Goal: Task Accomplishment & Management: Complete application form

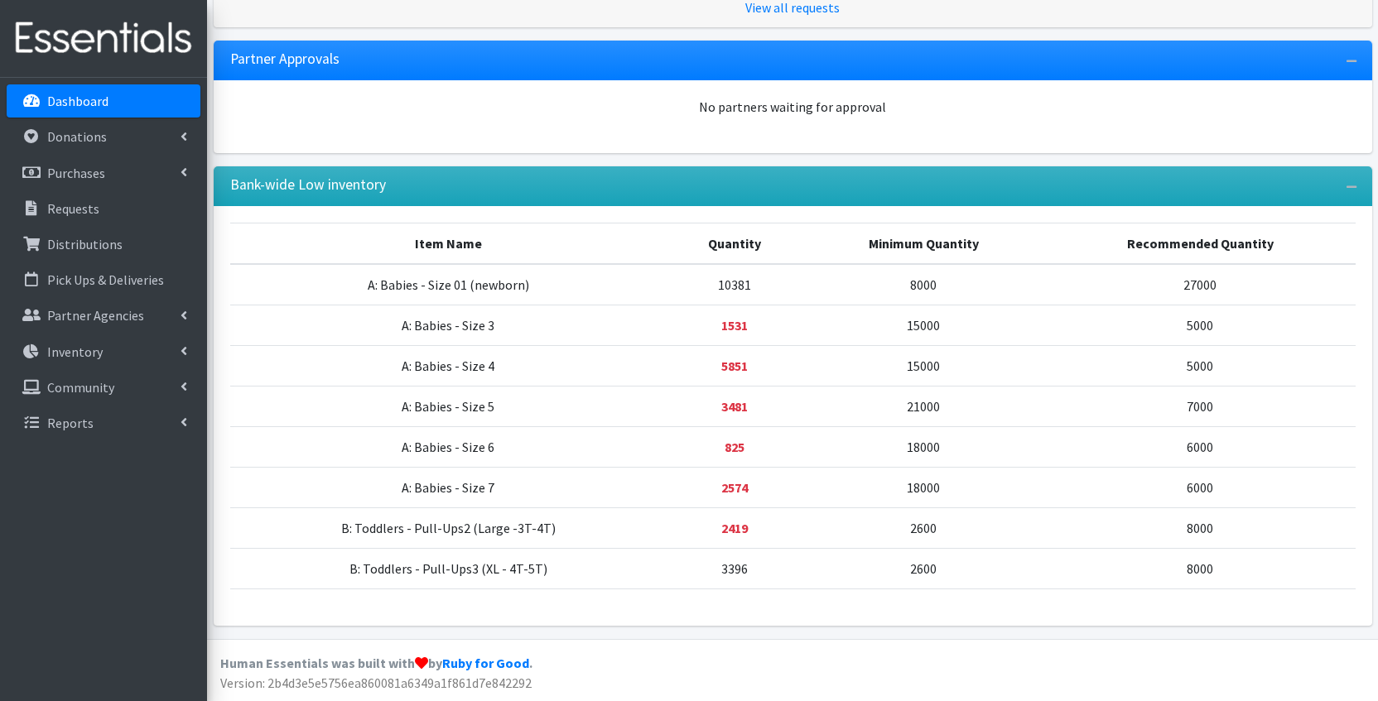
scroll to position [427, 0]
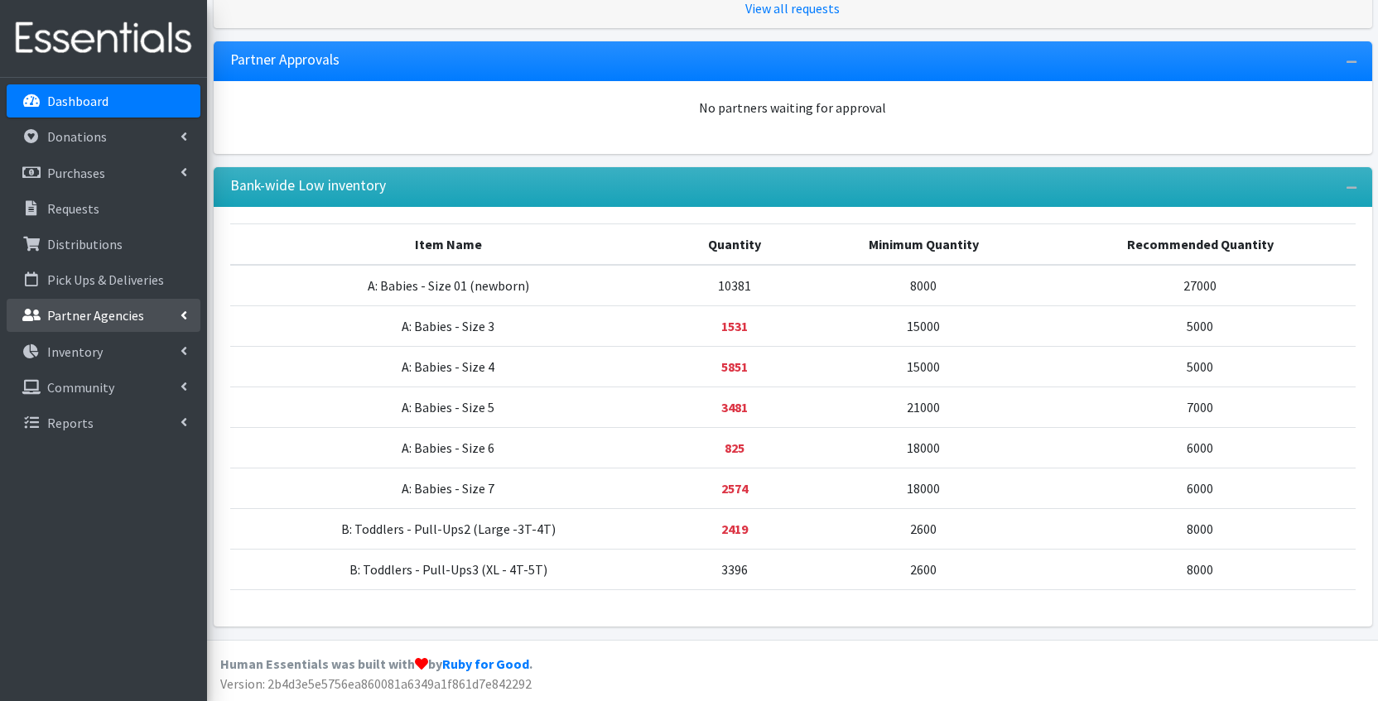
click at [108, 317] on p "Partner Agencies" at bounding box center [95, 315] width 97 height 17
click at [58, 363] on link "All Partners" at bounding box center [104, 351] width 194 height 33
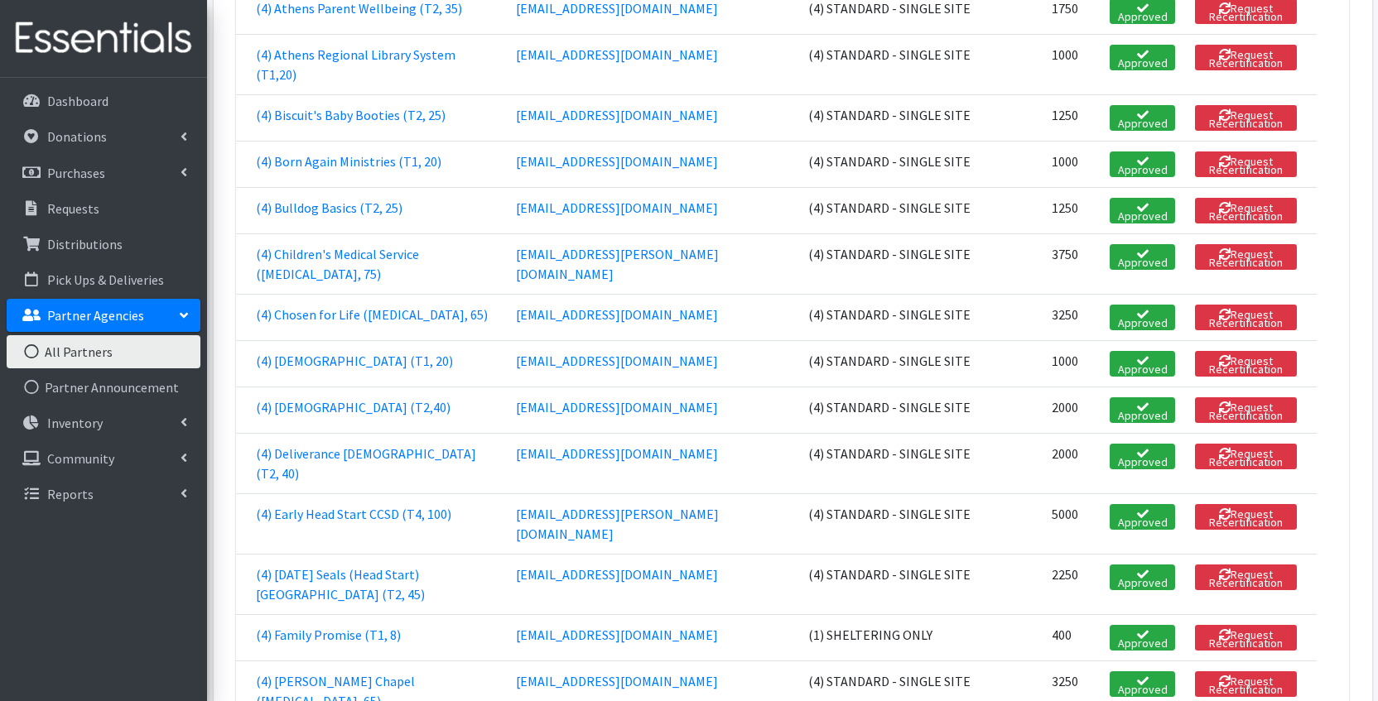
scroll to position [1255, 0]
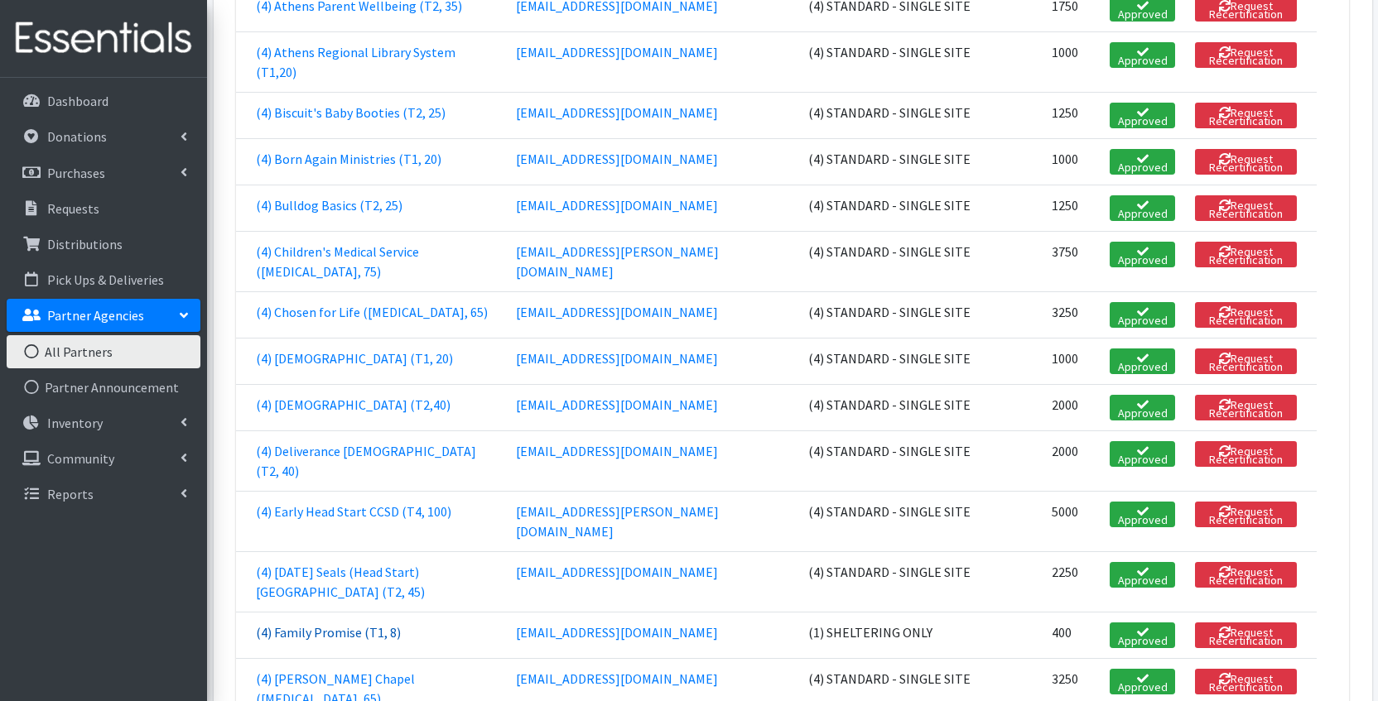
click at [313, 624] on link "(4) Family Promise (T1, 8)" at bounding box center [328, 632] width 145 height 17
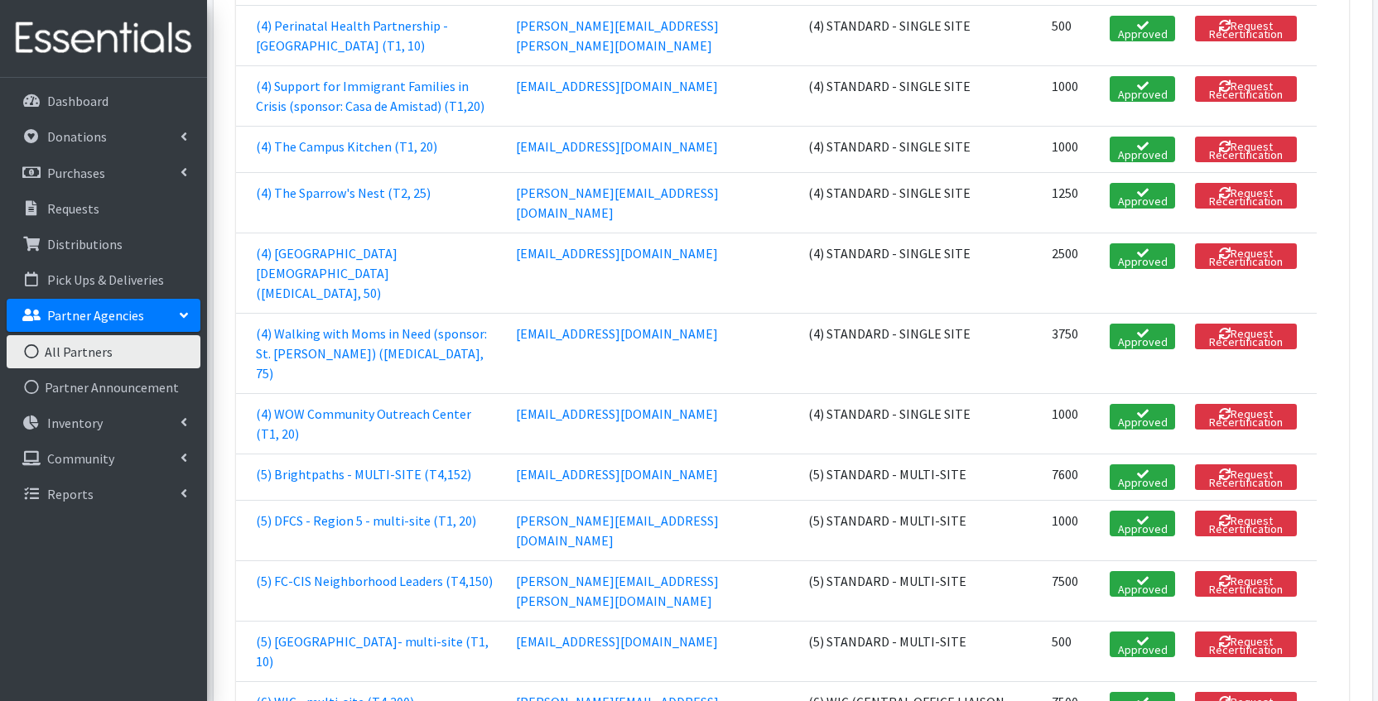
scroll to position [2110, 0]
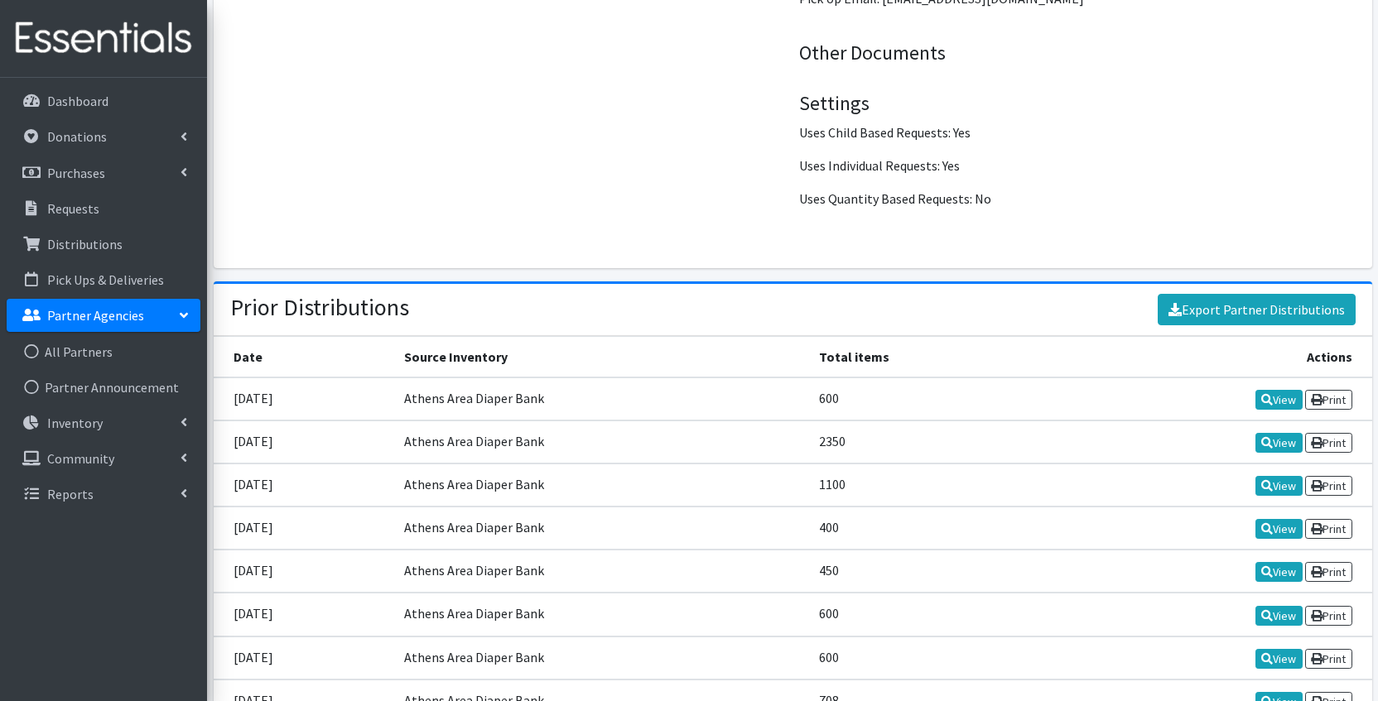
scroll to position [1895, 0]
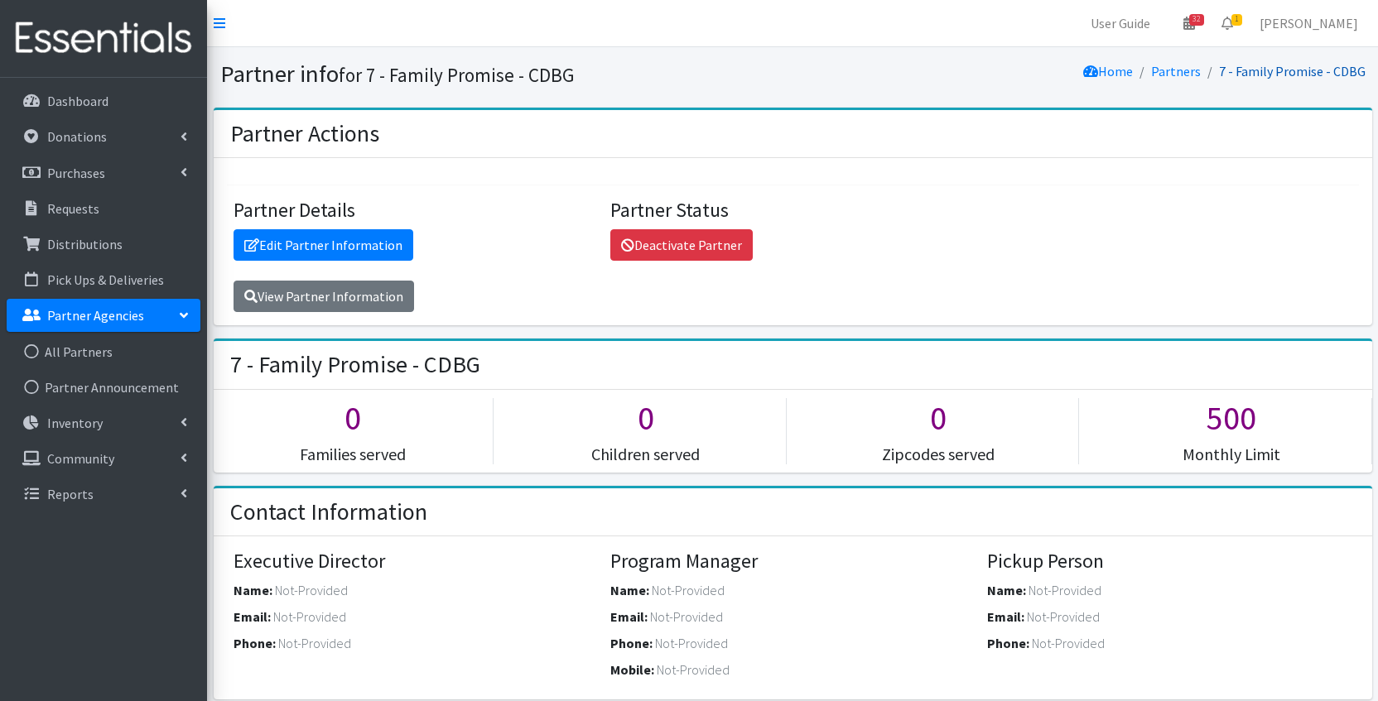
click at [1273, 68] on link "7 - Family Promise - CDBG" at bounding box center [1292, 71] width 147 height 17
click at [1278, 15] on link "[PERSON_NAME]" at bounding box center [1308, 23] width 125 height 33
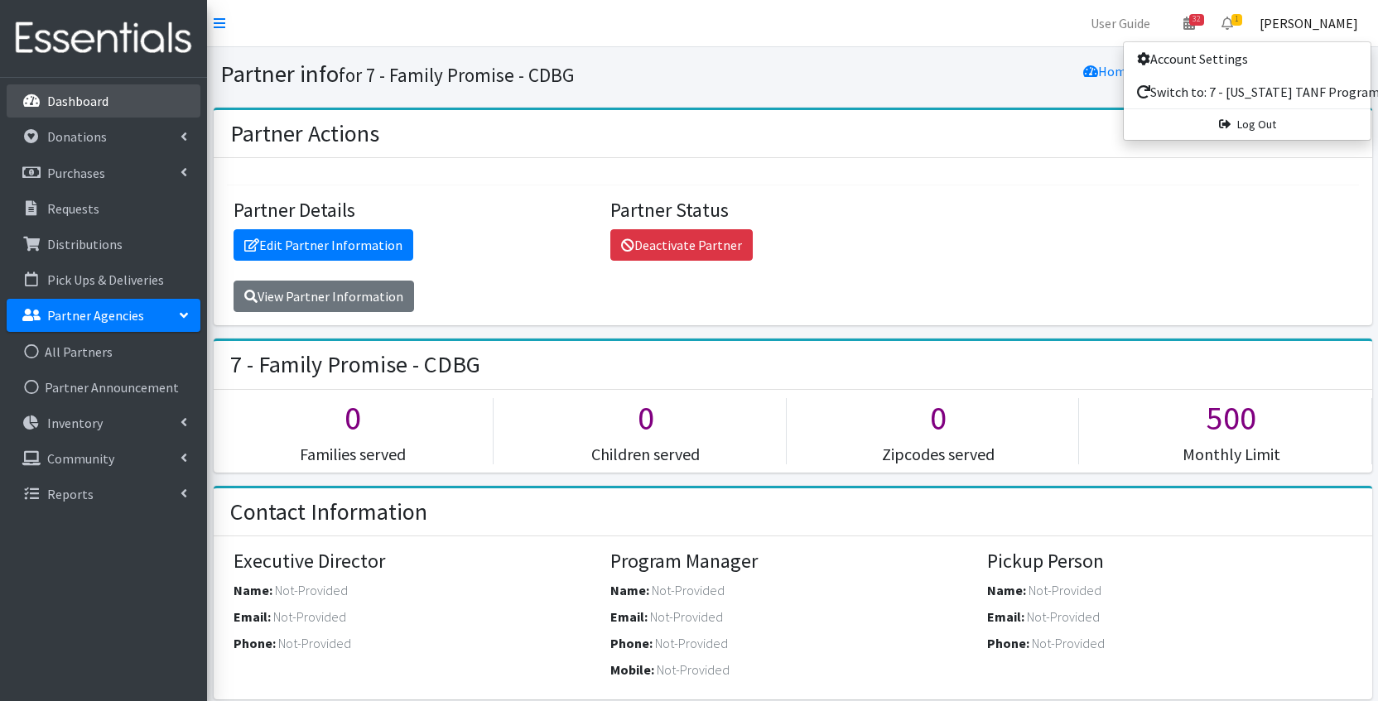
click at [82, 104] on p "Dashboard" at bounding box center [77, 101] width 61 height 17
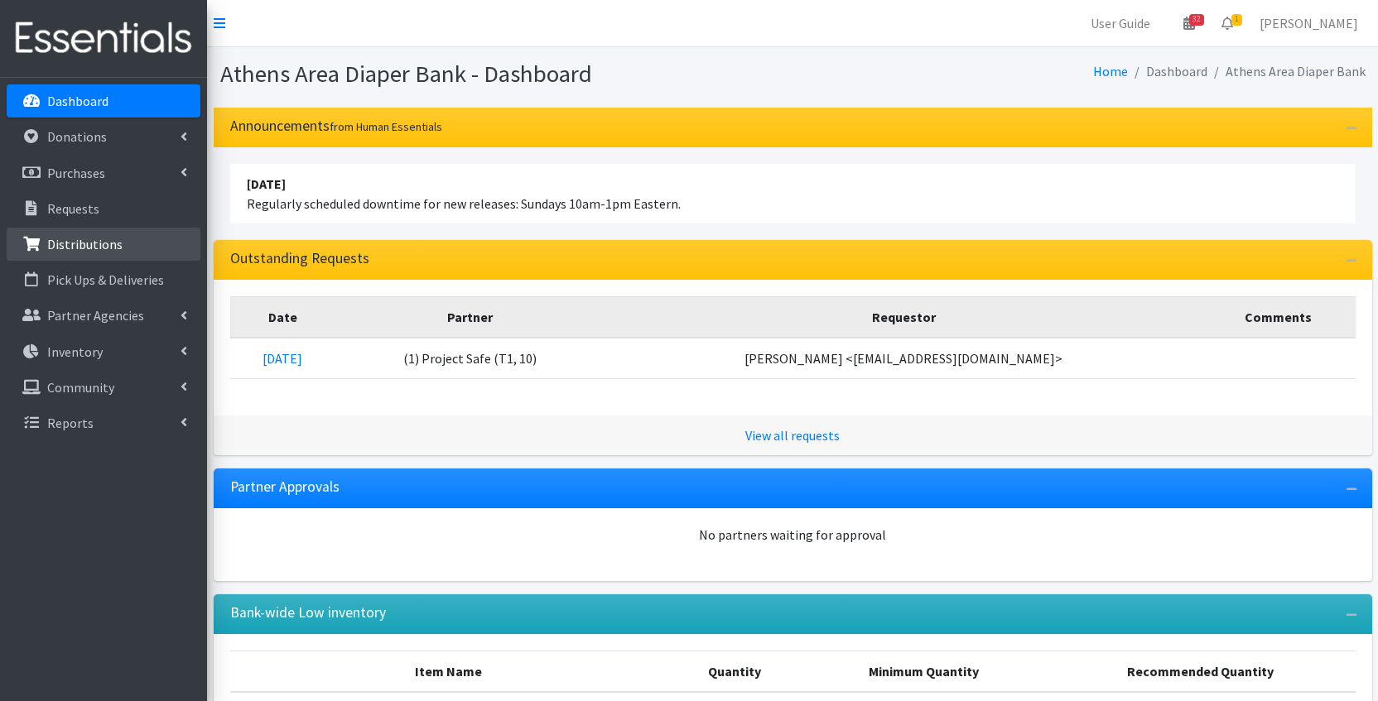
click at [73, 253] on link "Distributions" at bounding box center [104, 244] width 194 height 33
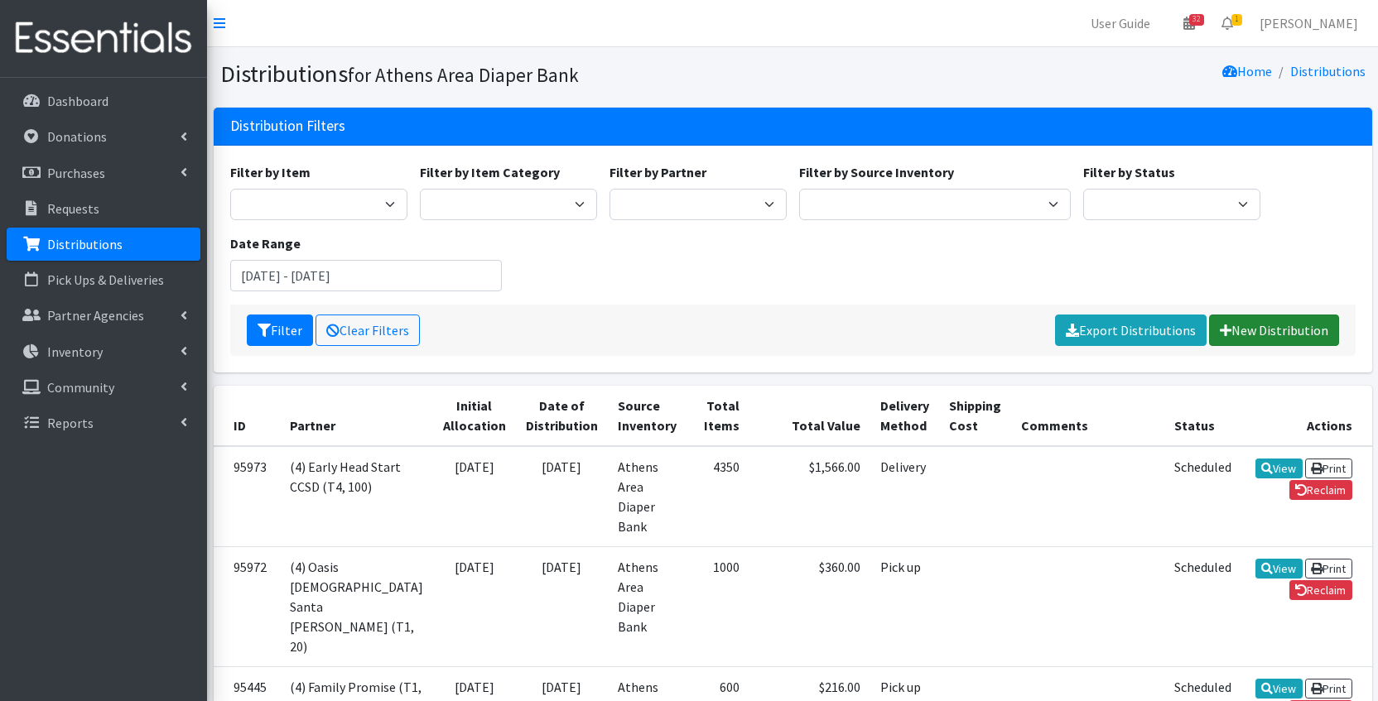
click at [1256, 328] on link "New Distribution" at bounding box center [1274, 330] width 130 height 31
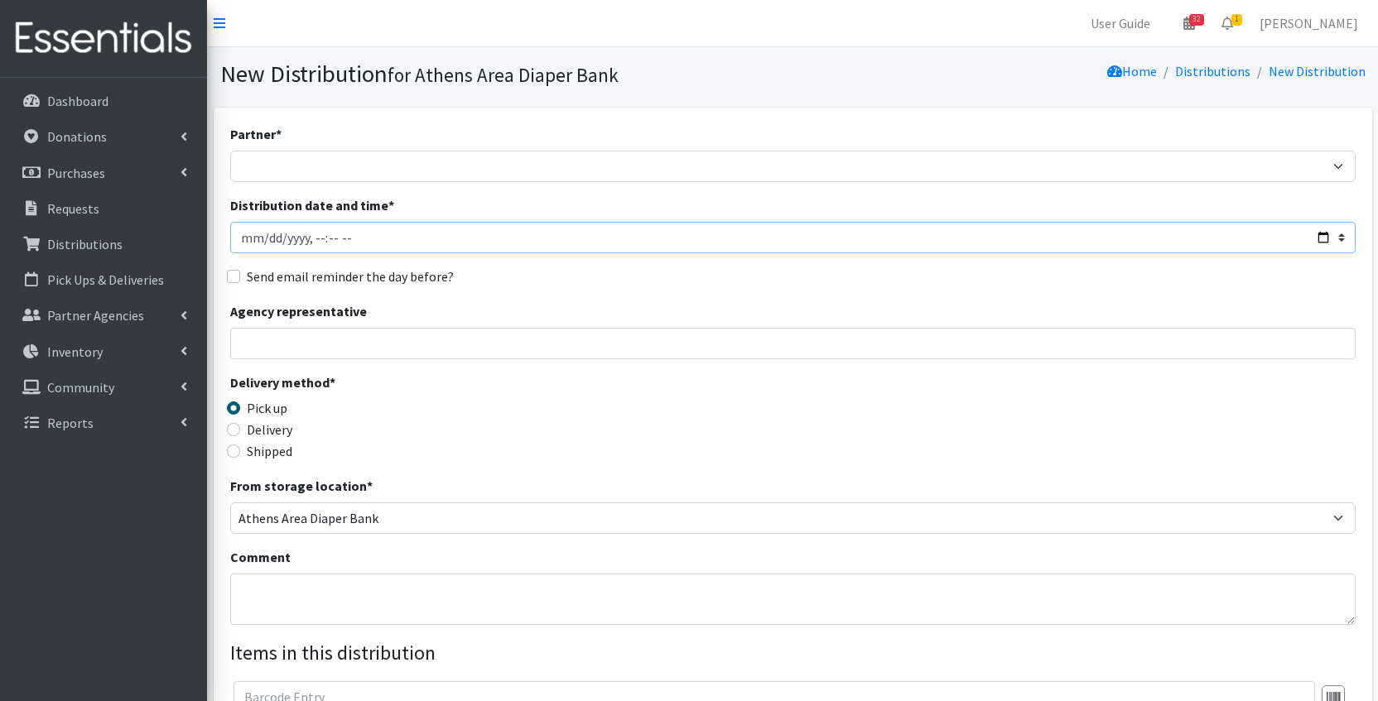
click at [381, 235] on input "Distribution date and time *" at bounding box center [792, 237] width 1125 height 31
type input "2025-08-27T23:59"
click at [419, 303] on div "Agency representative" at bounding box center [792, 330] width 1125 height 58
click at [314, 333] on input "Agency representative" at bounding box center [792, 343] width 1125 height 31
type input "[PERSON_NAME]"
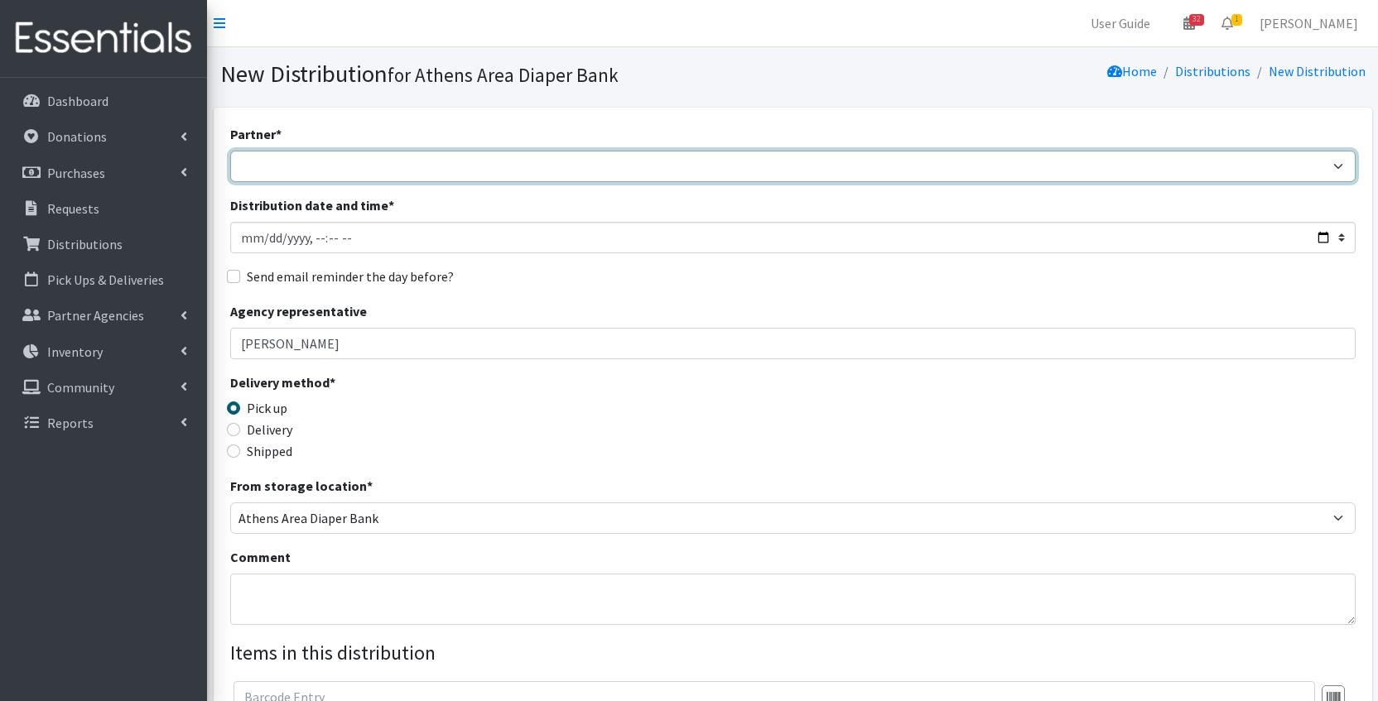
select select "8079"
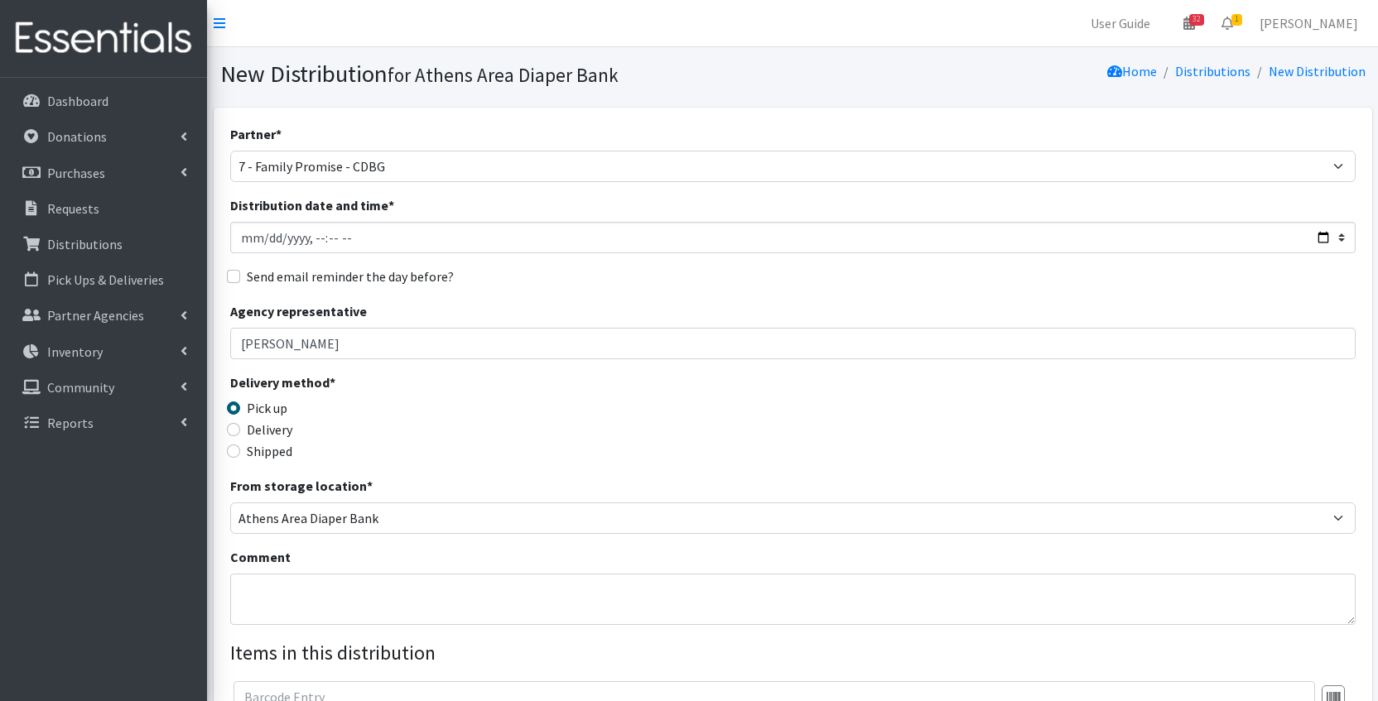
click at [263, 426] on label "Delivery" at bounding box center [270, 430] width 46 height 20
click at [240, 426] on input "Delivery" at bounding box center [233, 429] width 13 height 13
radio input "true"
click at [277, 598] on textarea "Comment" at bounding box center [792, 599] width 1125 height 51
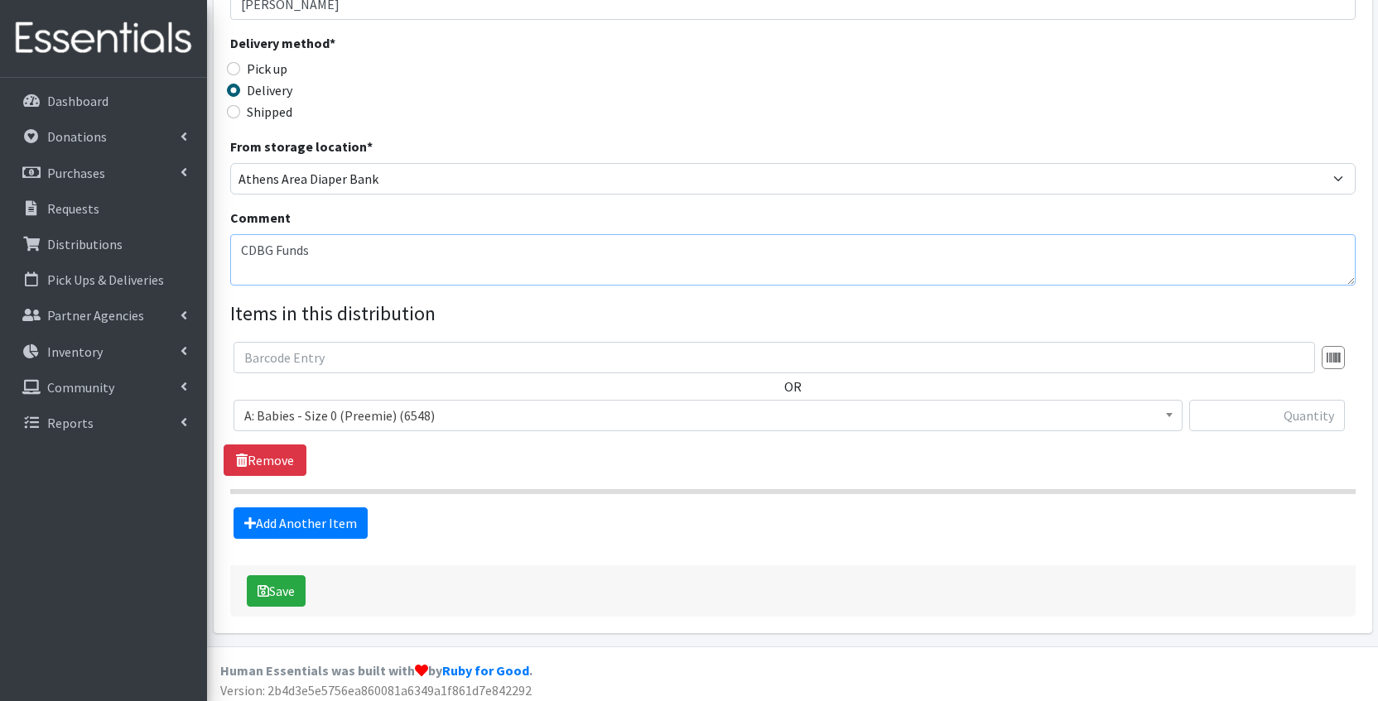
scroll to position [344, 0]
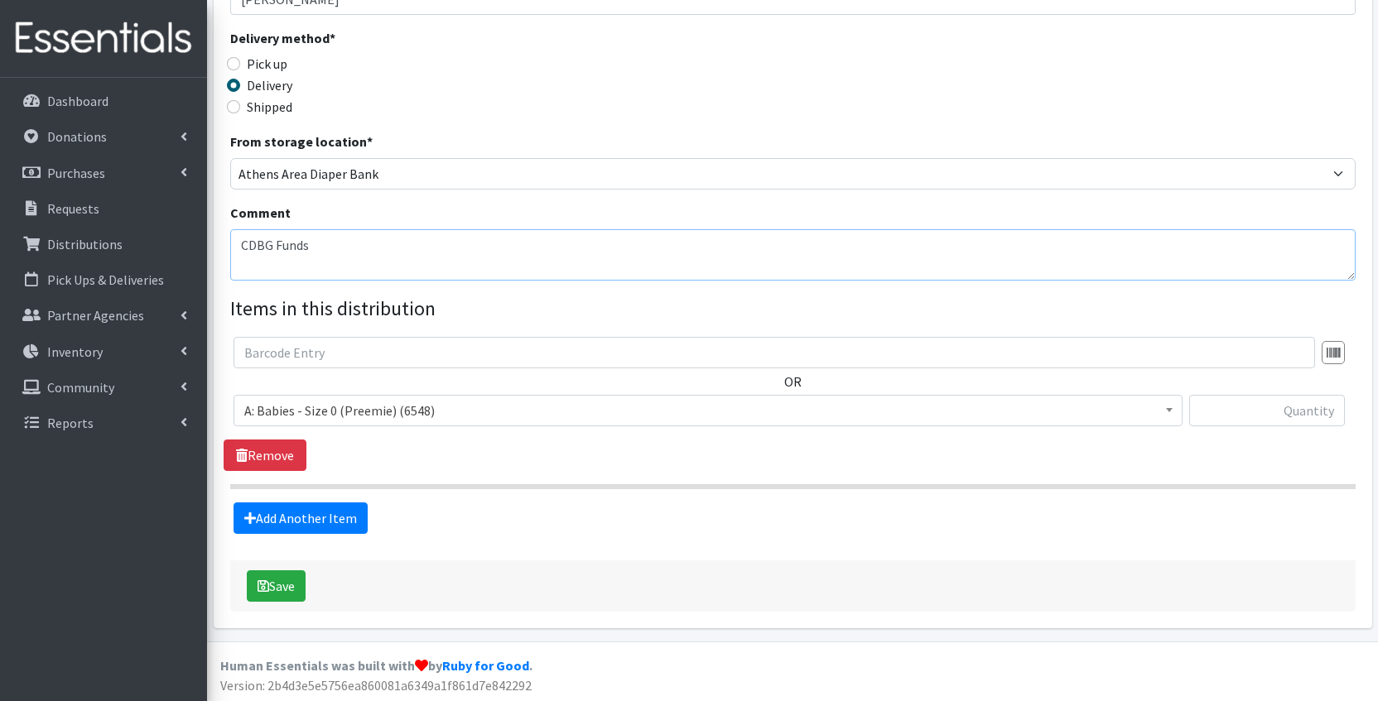
type textarea "CDBG Funds"
click at [429, 407] on span "A: Babies - Size 0 (Preemie) (6548)" at bounding box center [707, 410] width 927 height 23
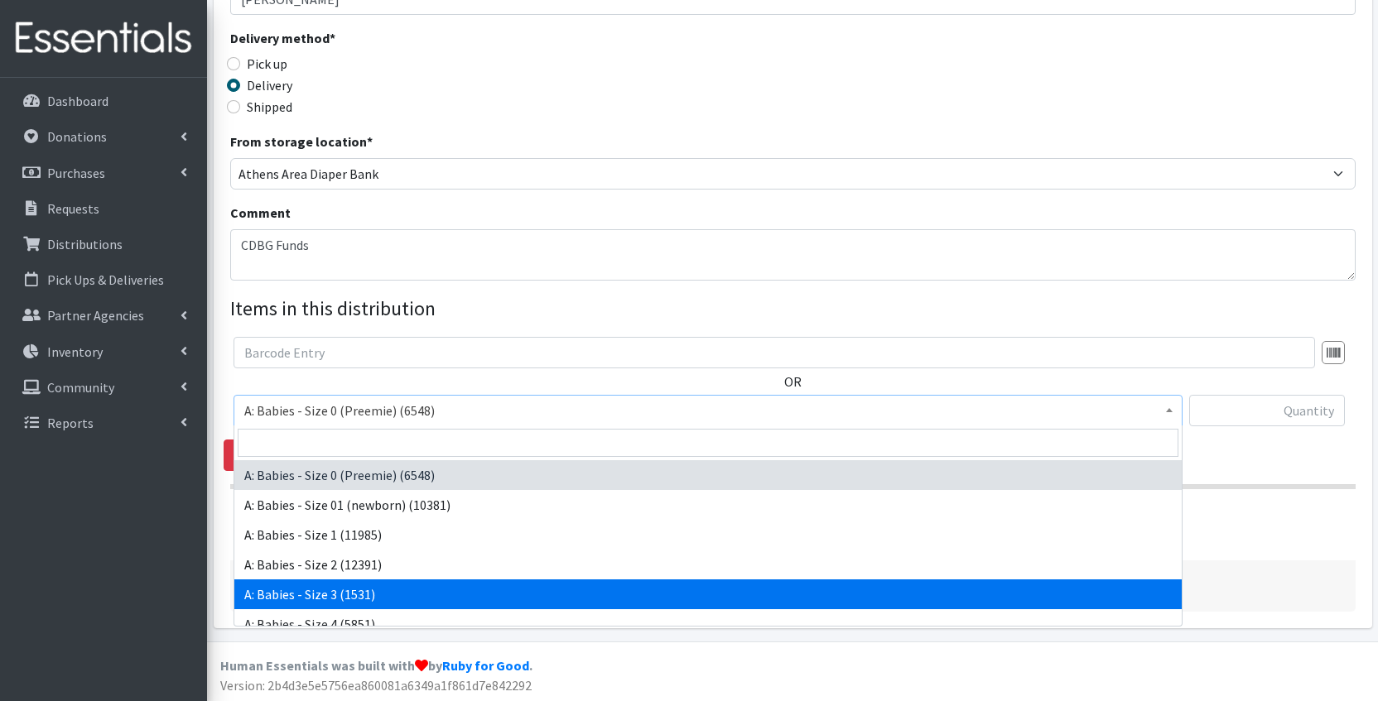
select select "5613"
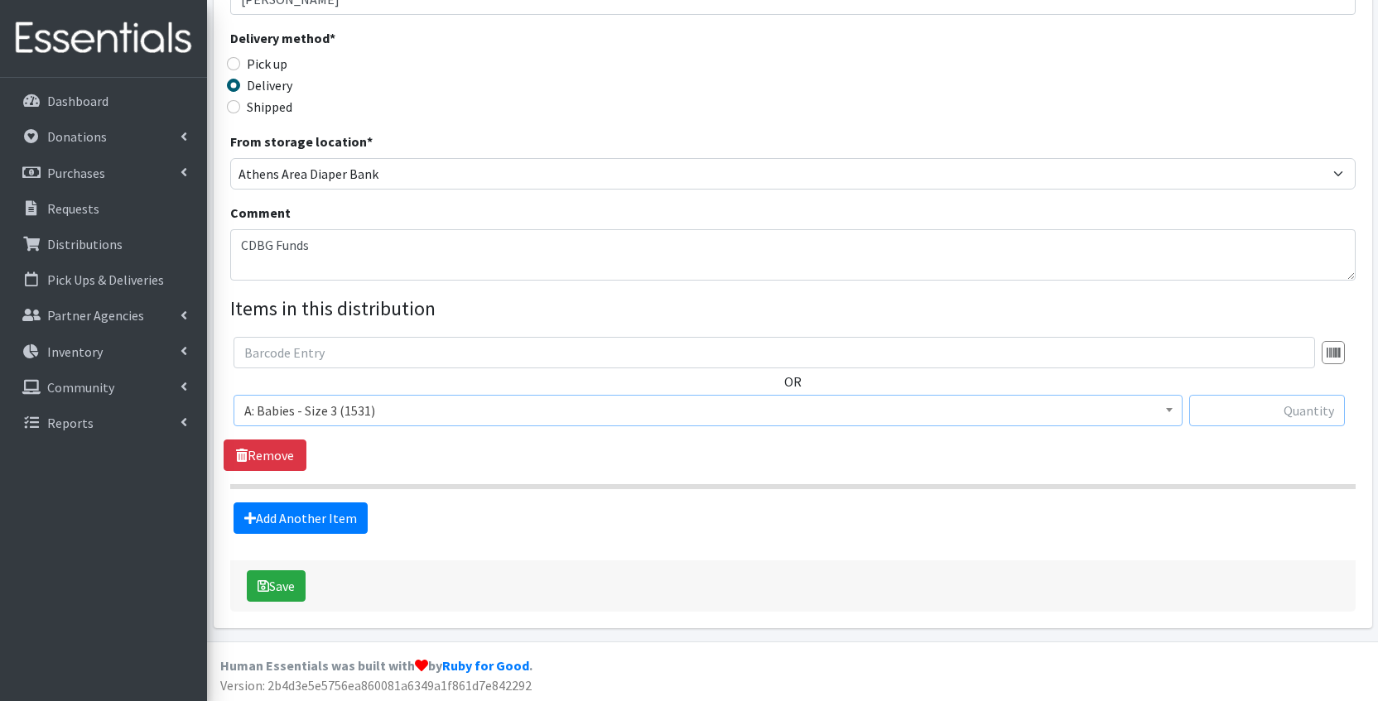
click at [1239, 422] on input "text" at bounding box center [1267, 410] width 156 height 31
type input "300"
click at [329, 524] on link "Add Another Item" at bounding box center [300, 518] width 134 height 31
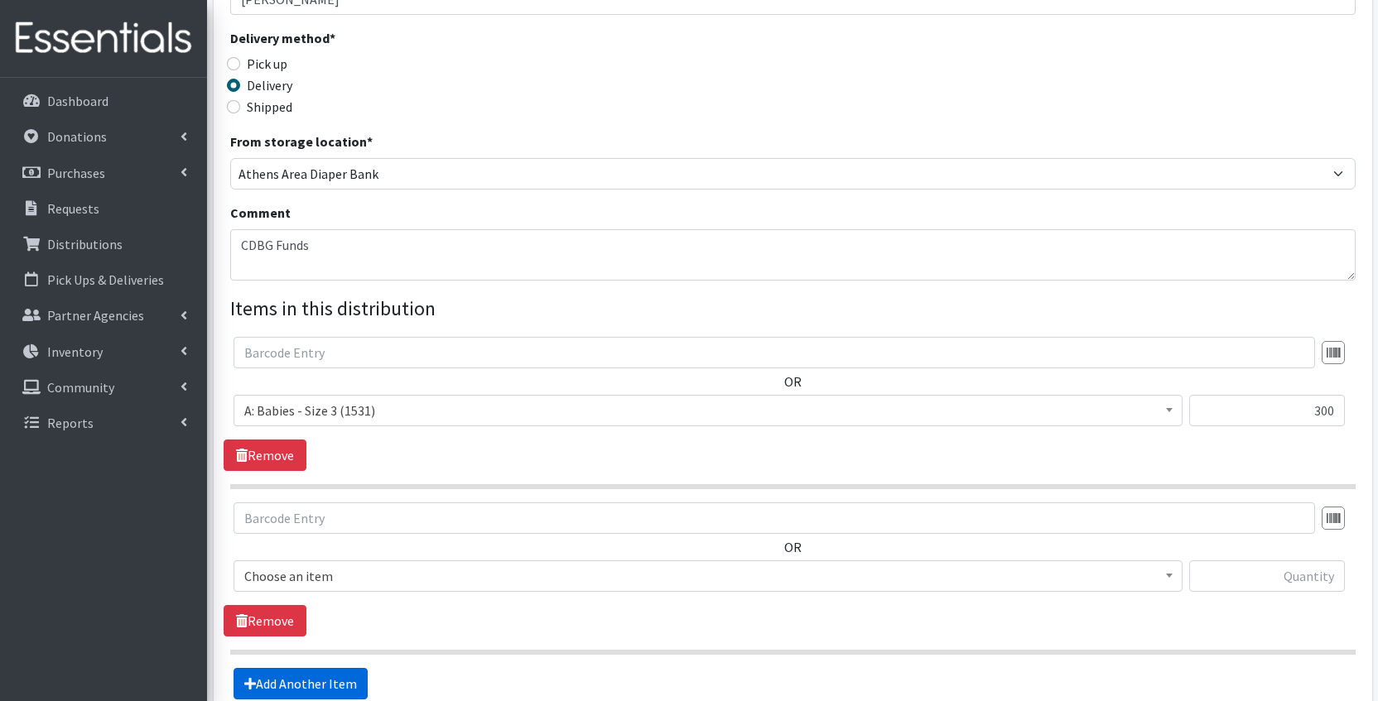
scroll to position [512, 0]
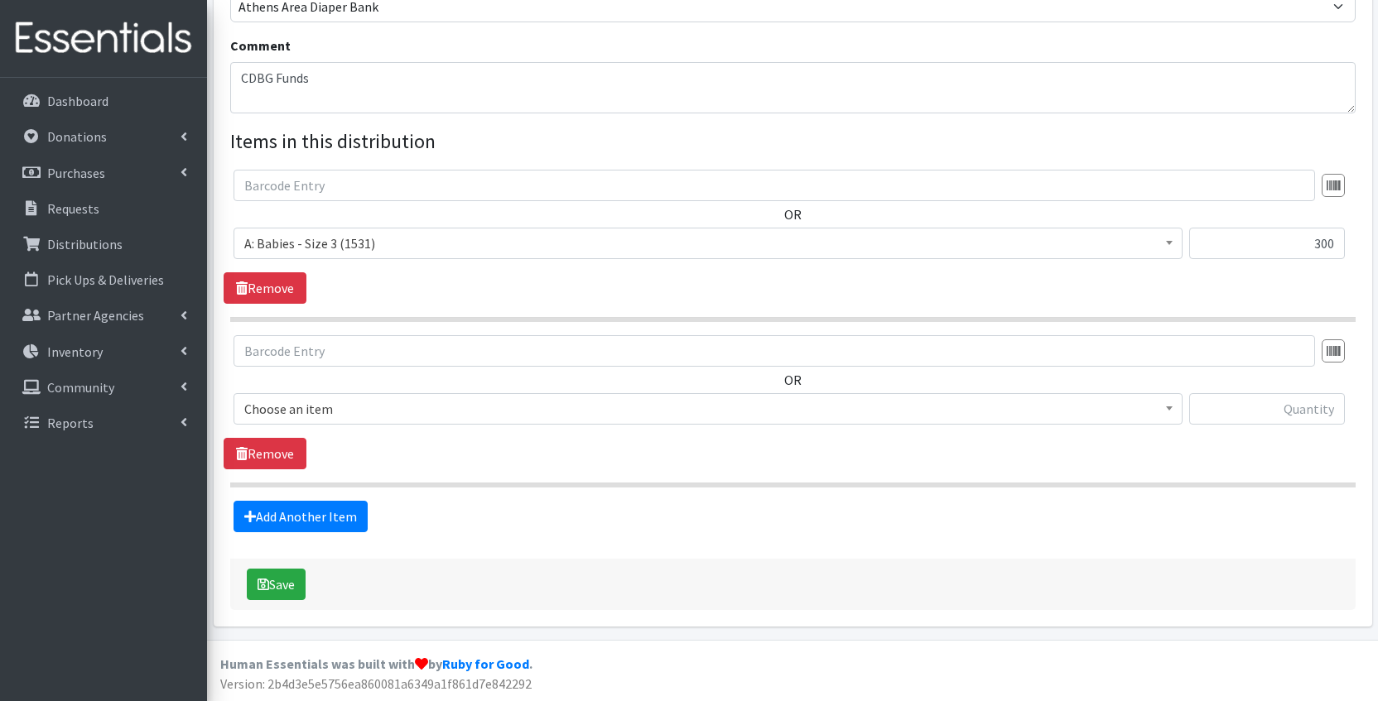
click at [387, 406] on span "Choose an item" at bounding box center [707, 408] width 927 height 23
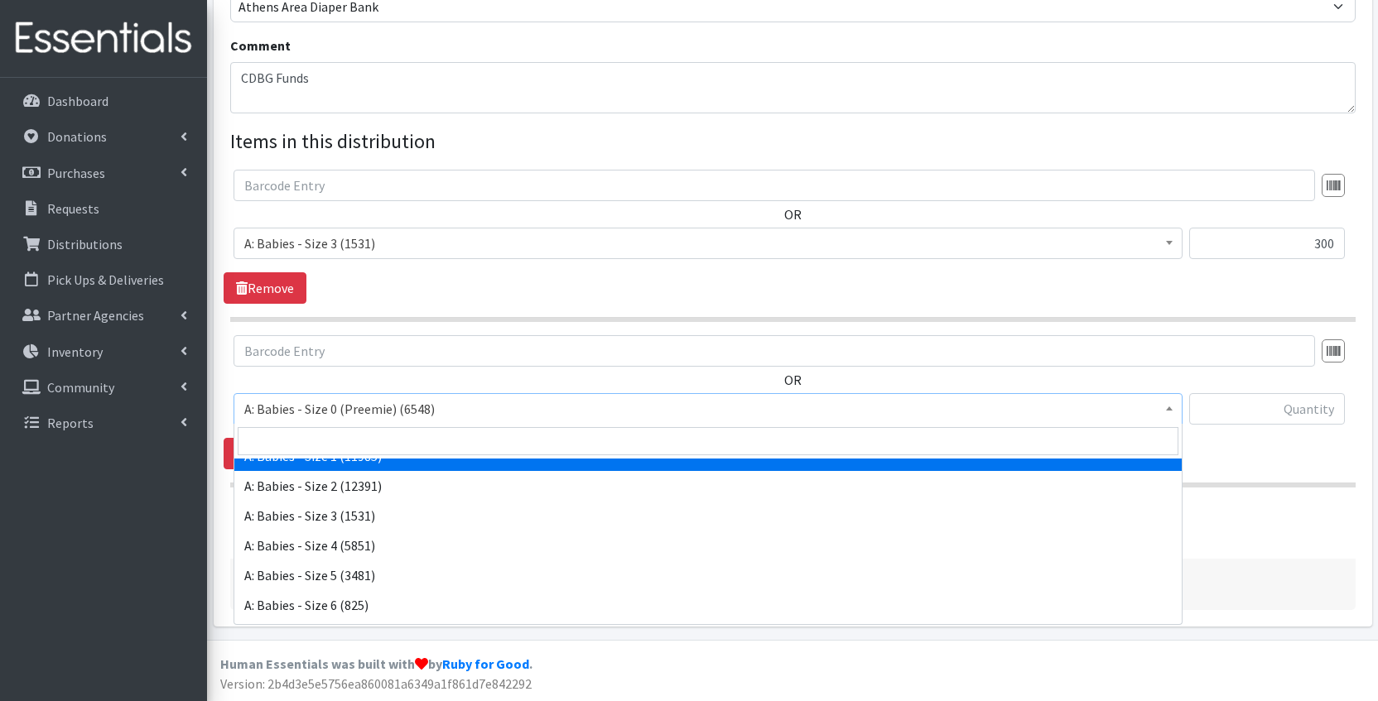
scroll to position [80, 0]
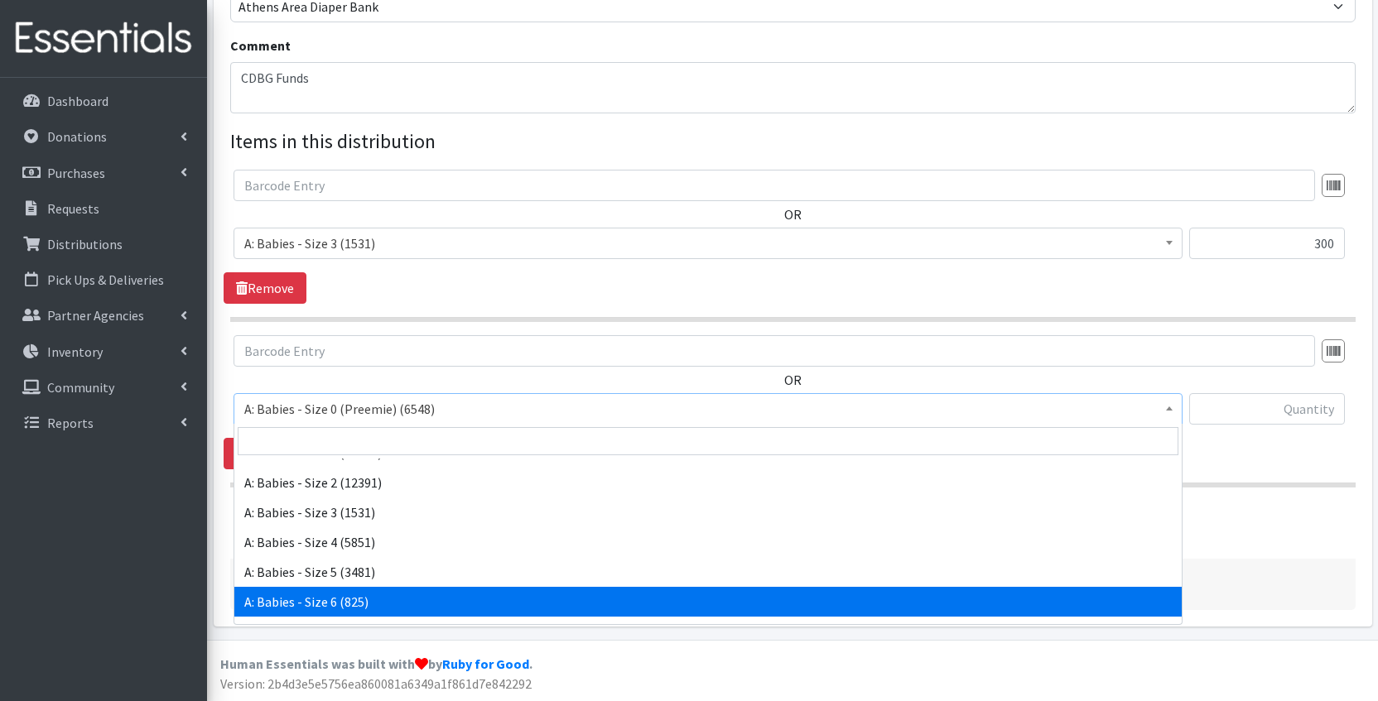
select select "5617"
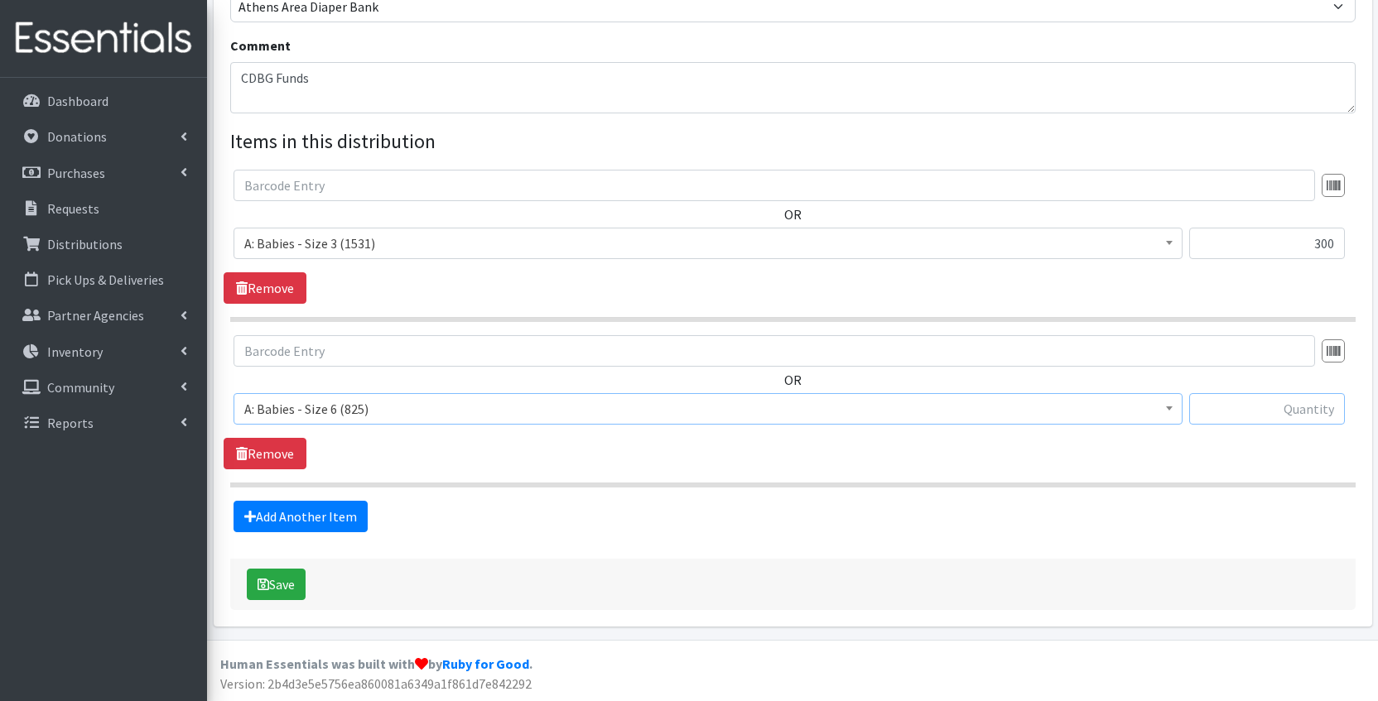
click at [1225, 418] on input "text" at bounding box center [1267, 408] width 156 height 31
type input "300"
click at [931, 527] on div "Add Another Item" at bounding box center [793, 516] width 1138 height 31
click at [407, 88] on textarea "CDBG Funds" at bounding box center [792, 87] width 1125 height 51
type textarea "CDBG Funds August"
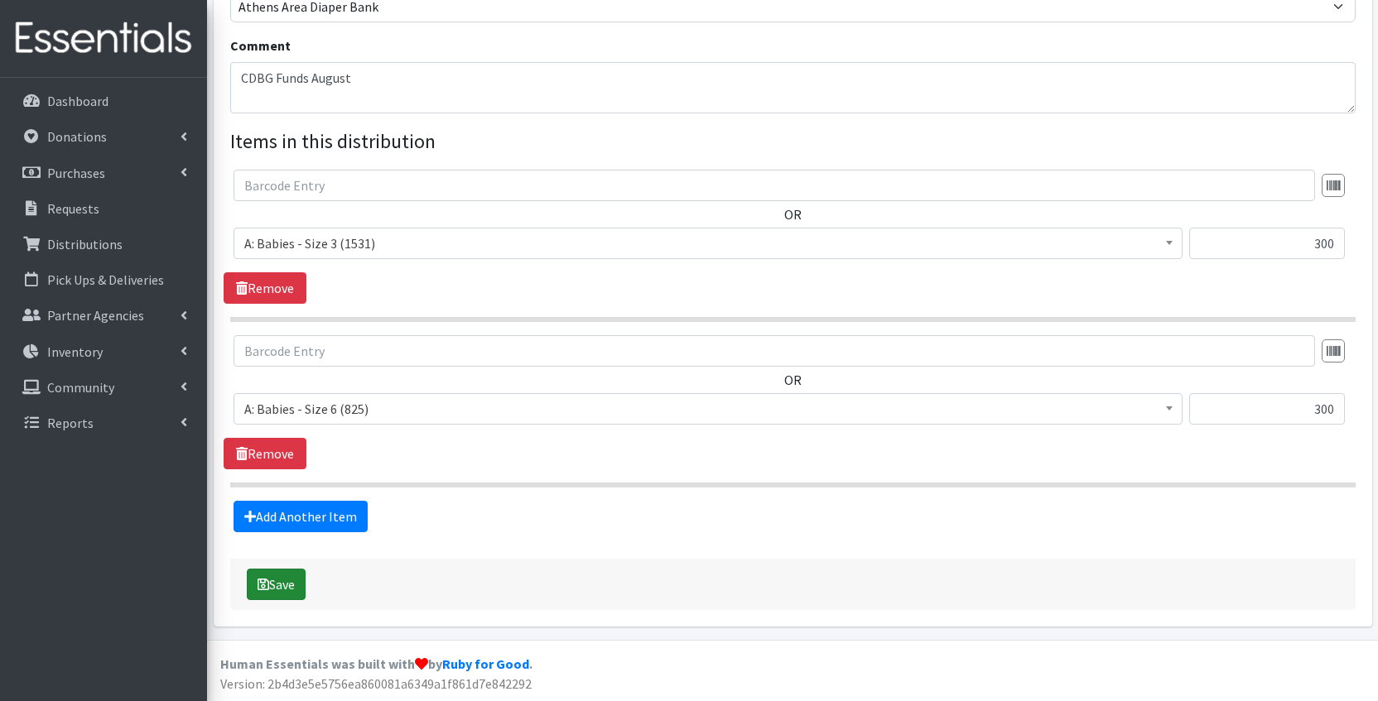
click at [283, 584] on button "Save" at bounding box center [276, 584] width 59 height 31
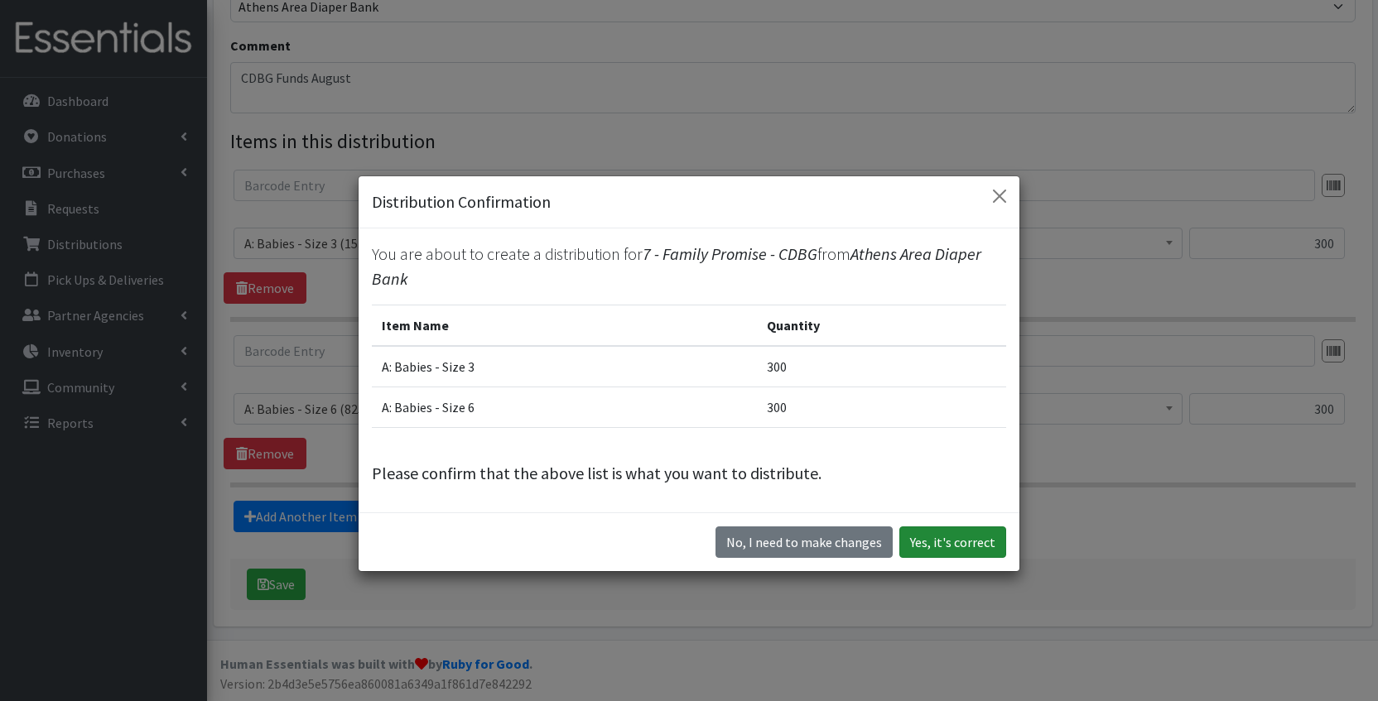
click at [965, 547] on button "Yes, it's correct" at bounding box center [952, 542] width 107 height 31
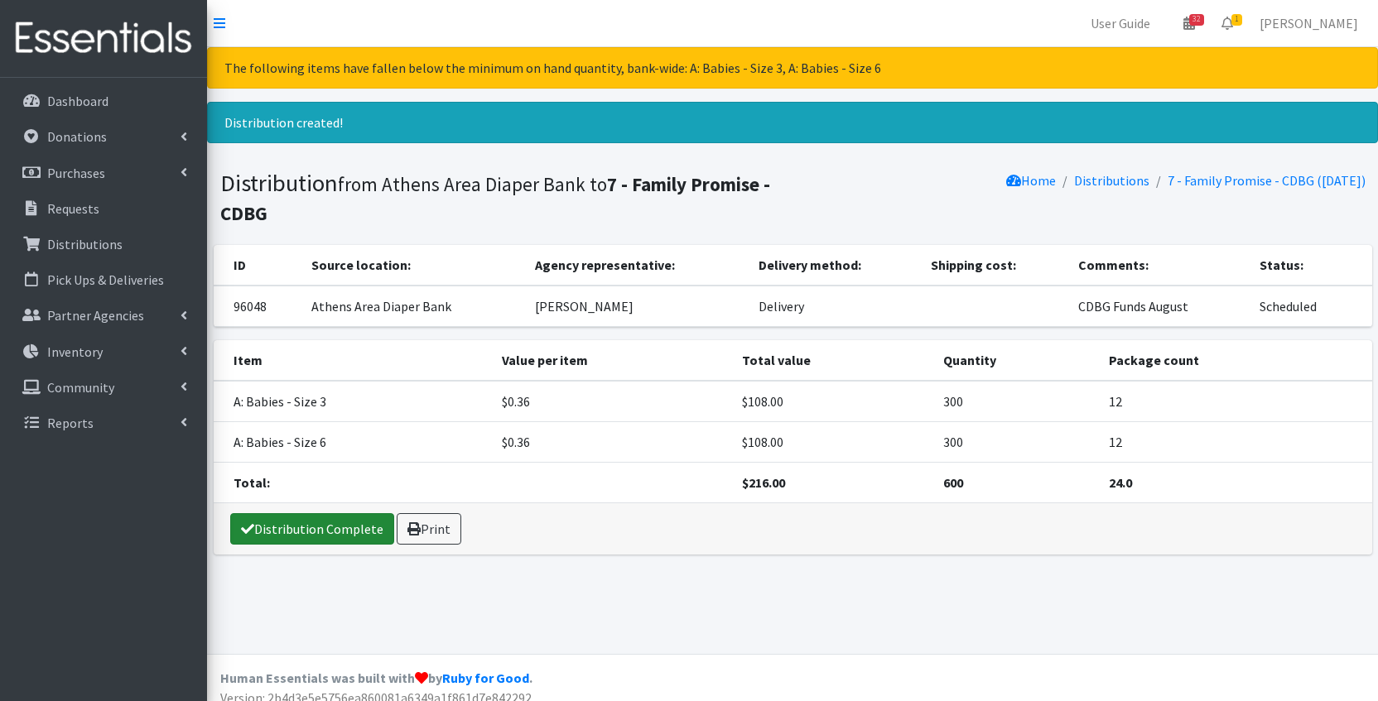
click at [322, 538] on link "Distribution Complete" at bounding box center [312, 528] width 164 height 31
